Goal: Find specific page/section: Find specific page/section

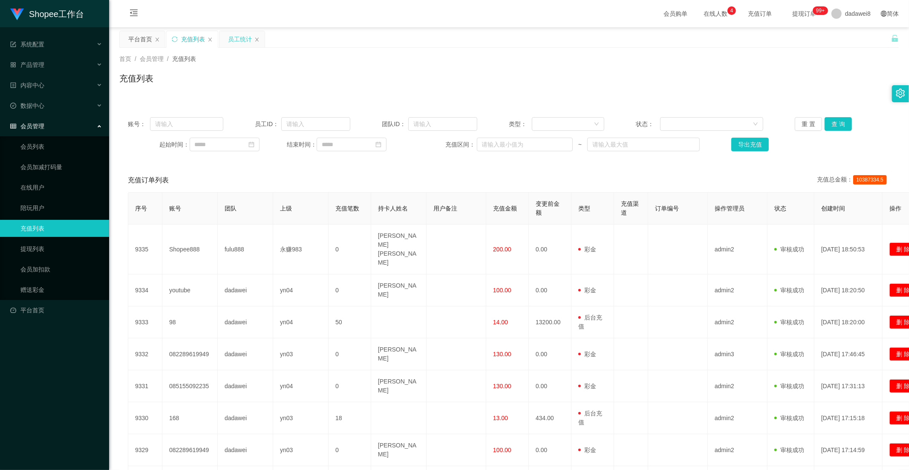
click at [236, 37] on div "员工统计" at bounding box center [240, 39] width 24 height 16
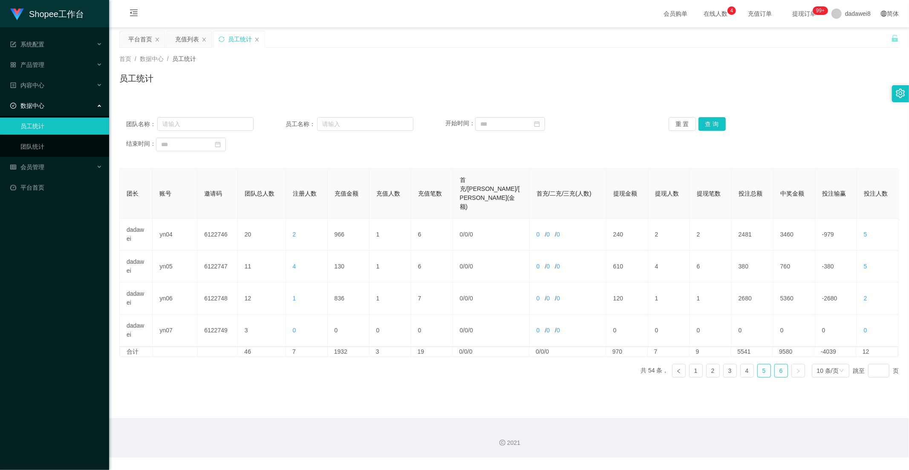
click at [761, 364] on link "5" at bounding box center [764, 370] width 13 height 13
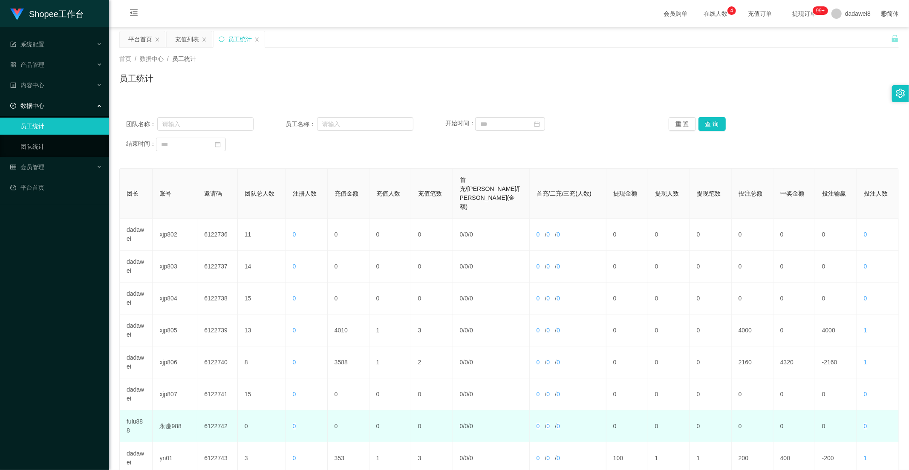
scroll to position [95, 0]
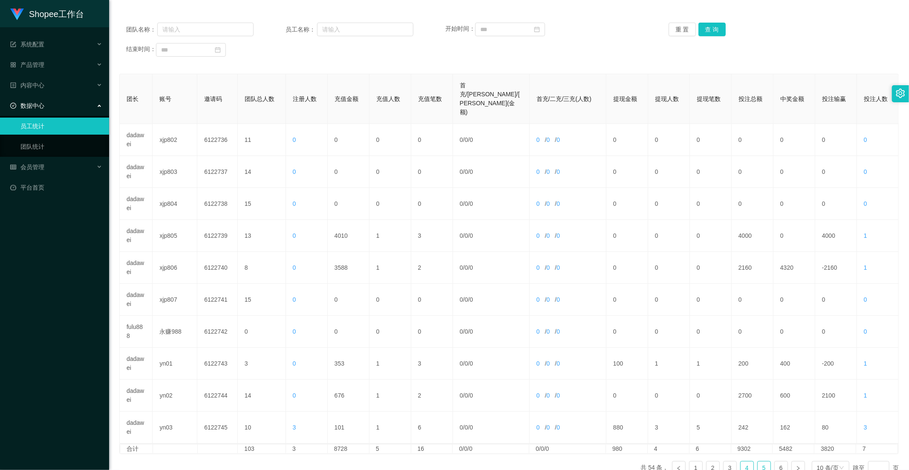
click at [744, 461] on link "4" at bounding box center [746, 467] width 13 height 13
click at [775, 461] on link "6" at bounding box center [781, 467] width 13 height 13
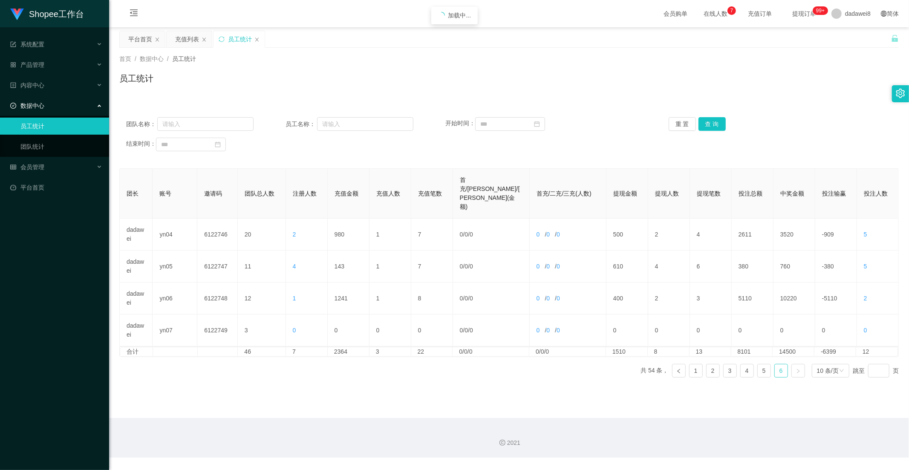
scroll to position [0, 0]
click at [758, 364] on link "5" at bounding box center [764, 370] width 13 height 13
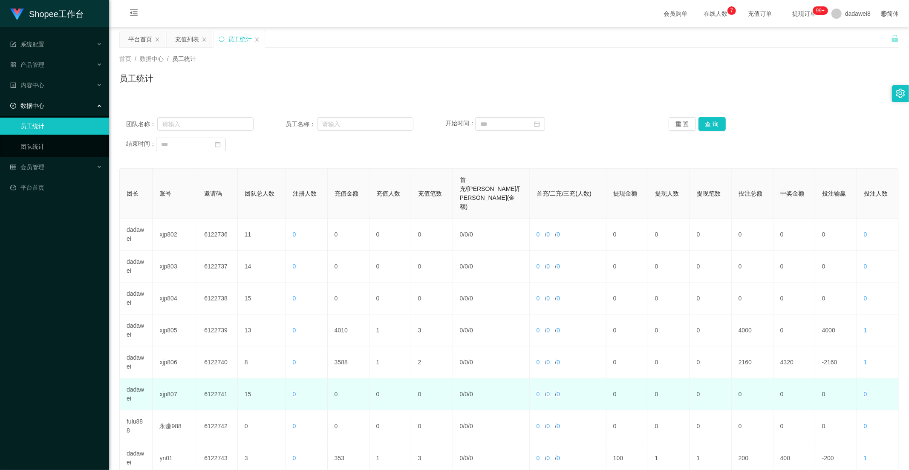
scroll to position [119, 0]
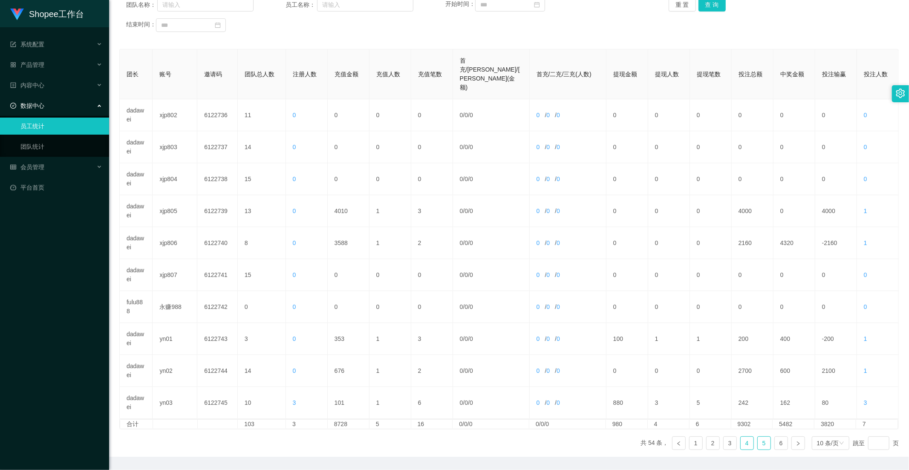
click at [747, 437] on link "4" at bounding box center [746, 443] width 13 height 13
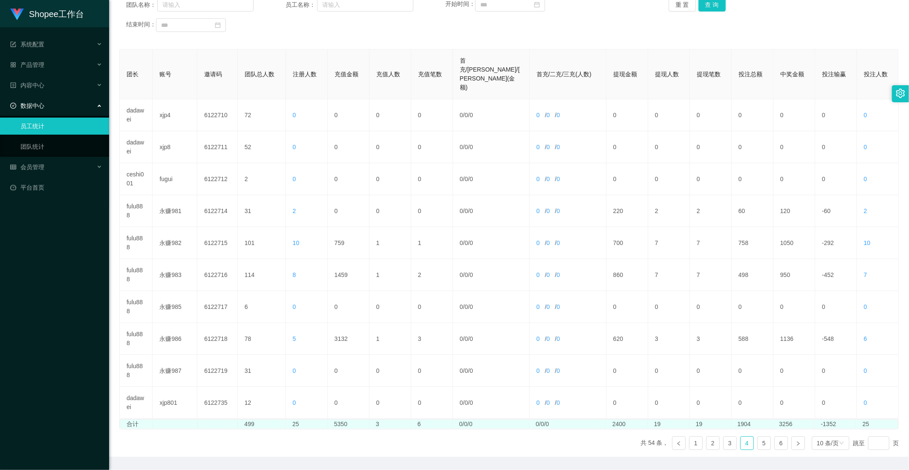
click at [344, 420] on td "5350" at bounding box center [349, 424] width 42 height 9
copy td "5350"
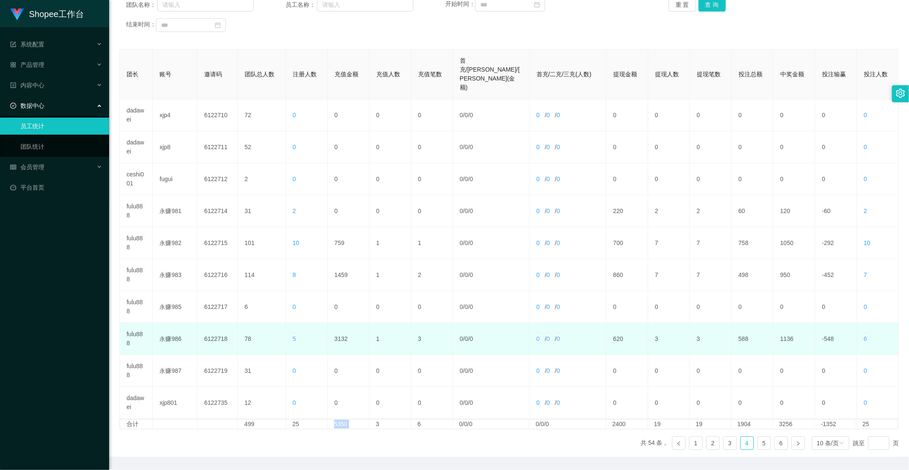
scroll to position [0, 0]
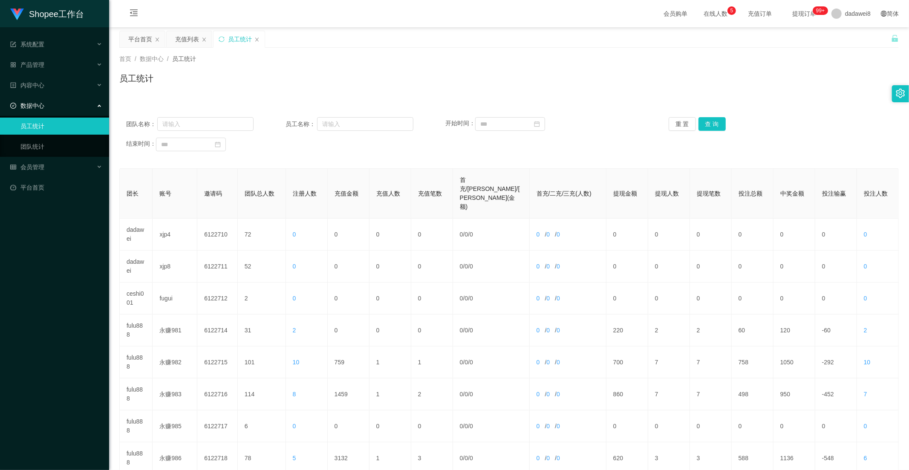
click at [148, 46] on div "平台首页" at bounding box center [140, 39] width 24 height 16
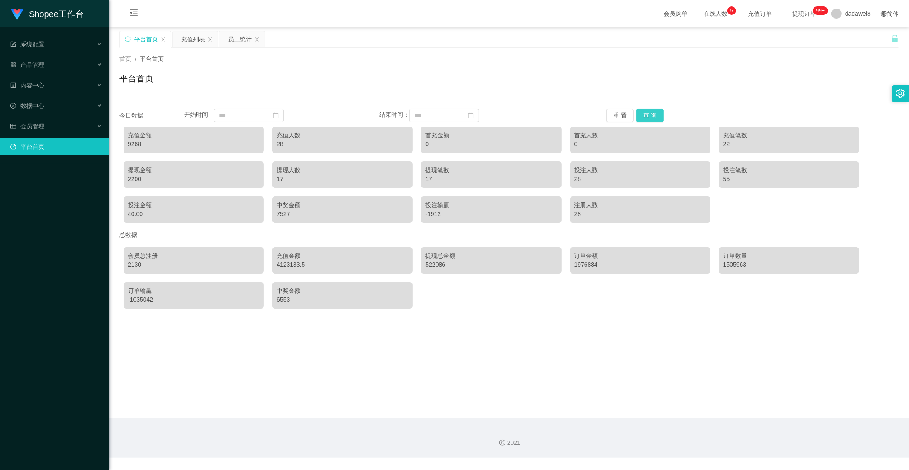
click at [642, 116] on button "查 询" at bounding box center [649, 116] width 27 height 14
